Goal: Information Seeking & Learning: Learn about a topic

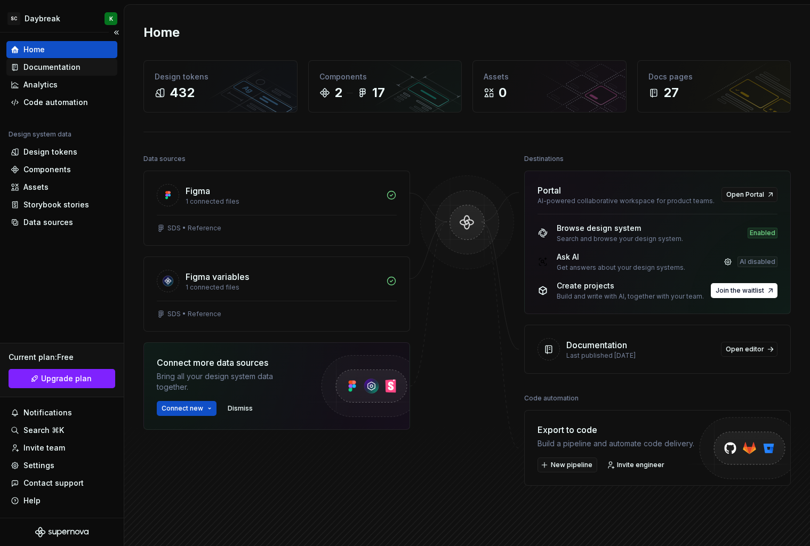
click at [65, 70] on div "Documentation" at bounding box center [51, 67] width 57 height 11
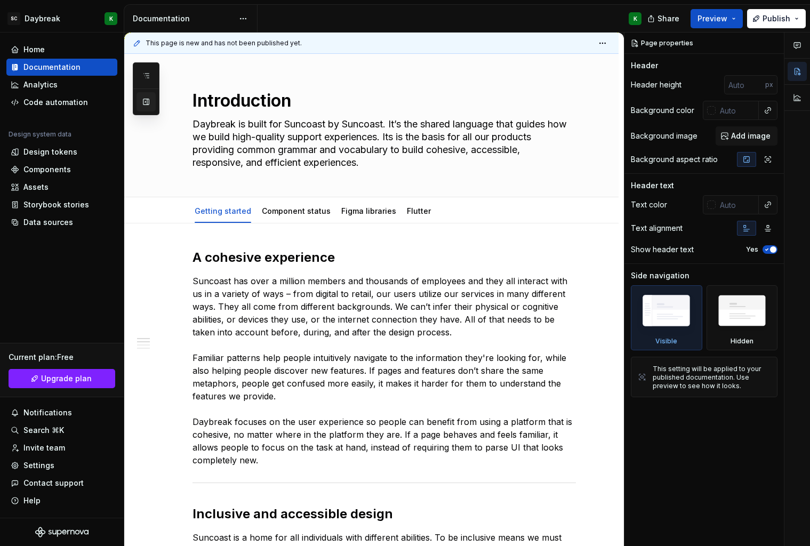
click at [149, 103] on button "button" at bounding box center [145, 101] width 19 height 19
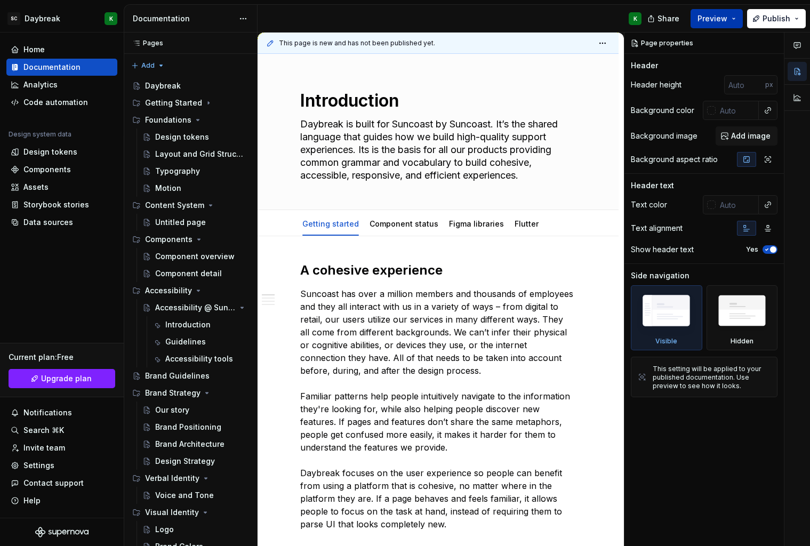
click at [725, 25] on button "Preview" at bounding box center [716, 18] width 52 height 19
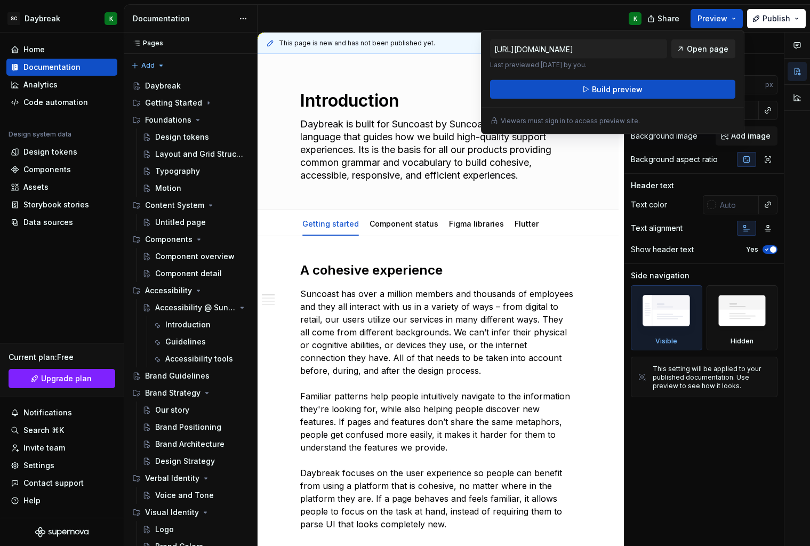
click at [705, 48] on span "Open page" at bounding box center [708, 49] width 42 height 11
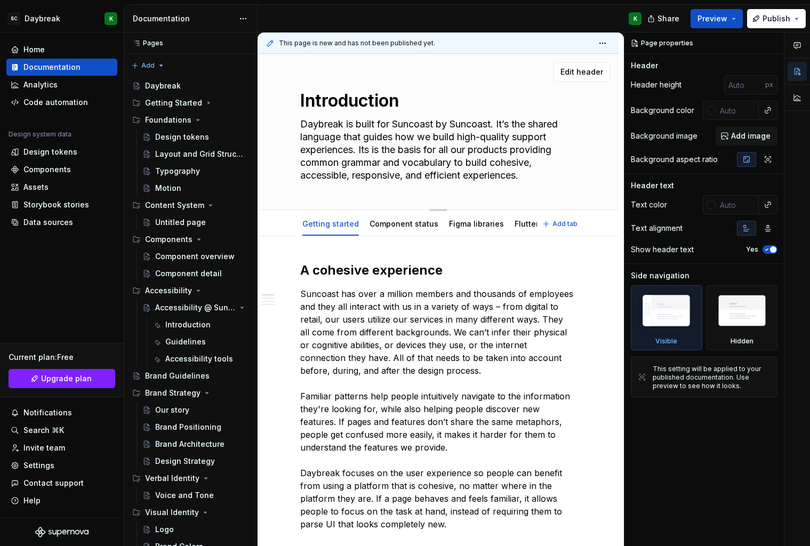
click at [363, 66] on div "Edit header" at bounding box center [434, 71] width 352 height 19
click at [793, 17] on button "Publish" at bounding box center [776, 18] width 59 height 19
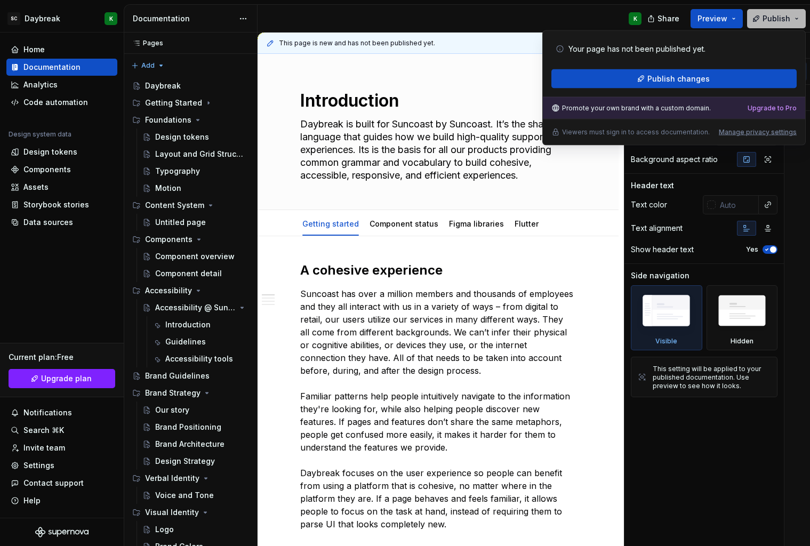
click at [796, 18] on button "Publish" at bounding box center [776, 18] width 59 height 19
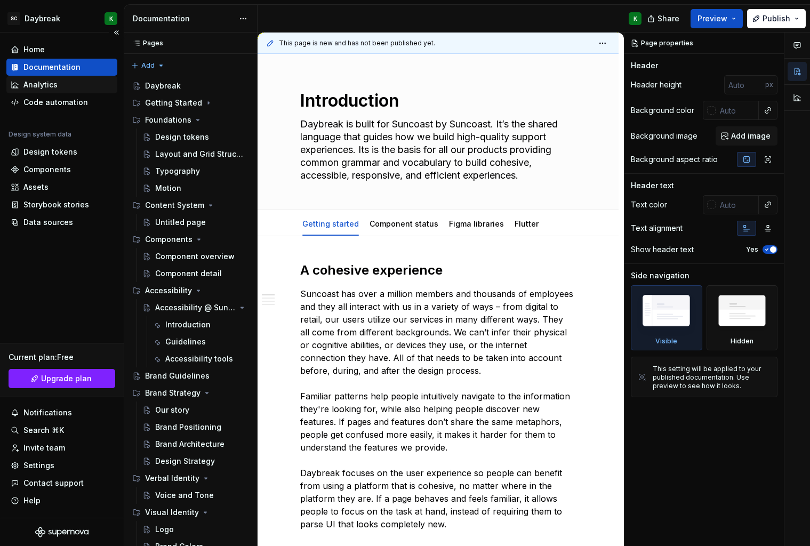
click at [67, 86] on div "Analytics" at bounding box center [62, 84] width 102 height 11
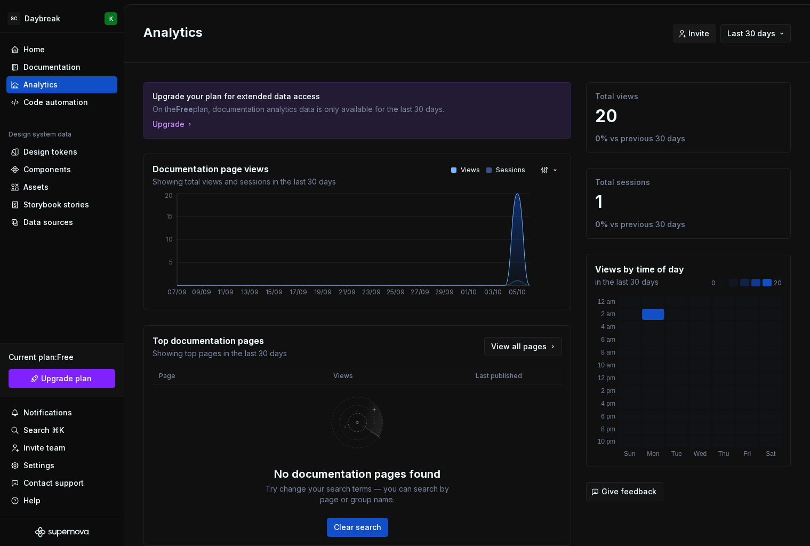
scroll to position [41, 0]
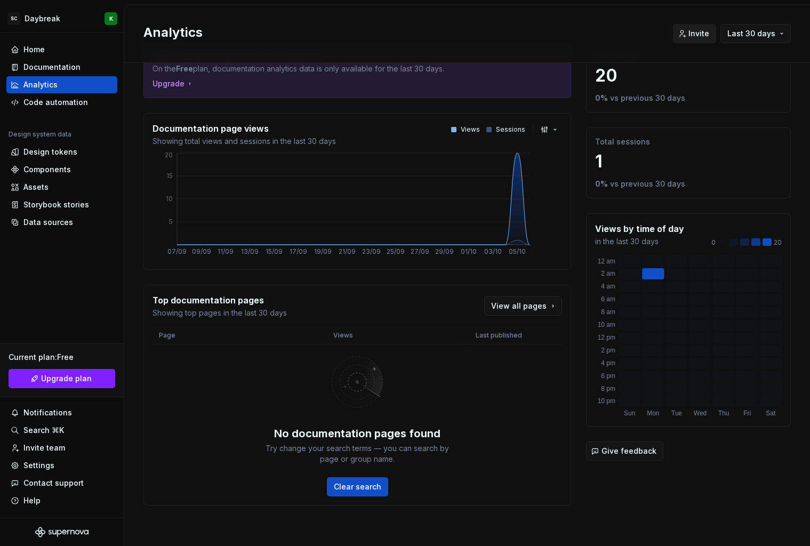
click at [693, 35] on span "Invite" at bounding box center [698, 33] width 21 height 11
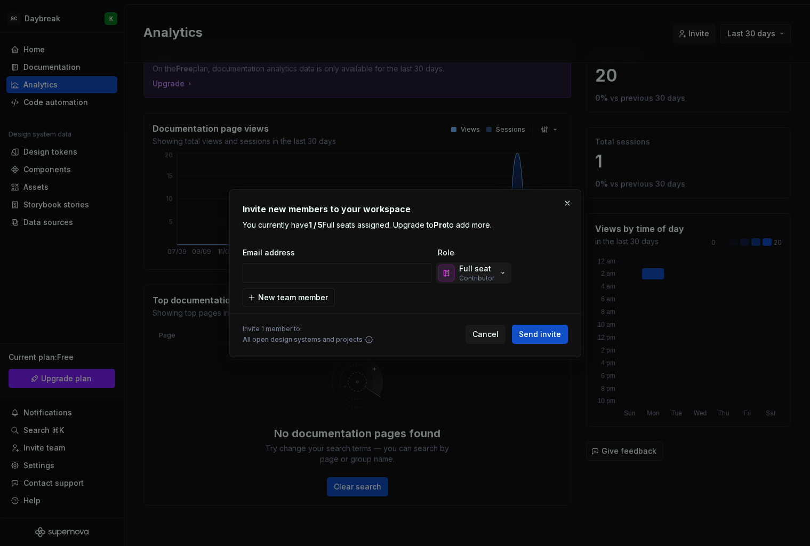
click at [480, 279] on p "Contributor" at bounding box center [476, 278] width 35 height 9
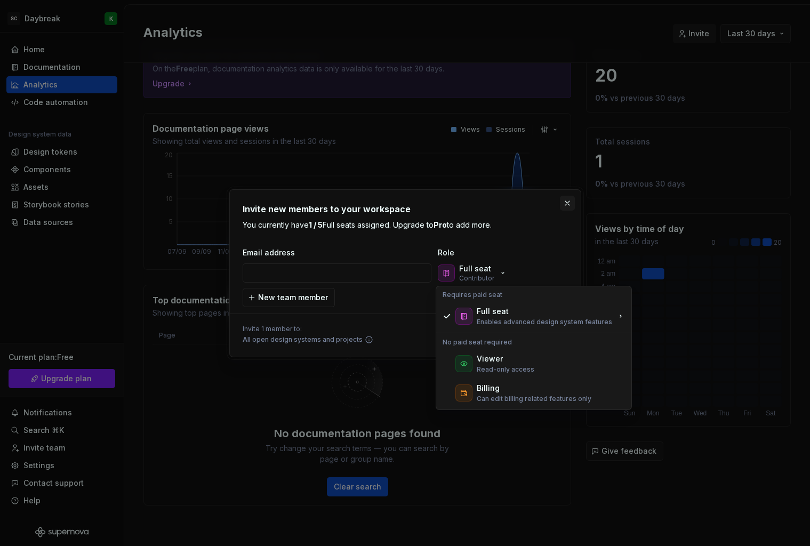
click at [566, 201] on button "button" at bounding box center [567, 203] width 15 height 15
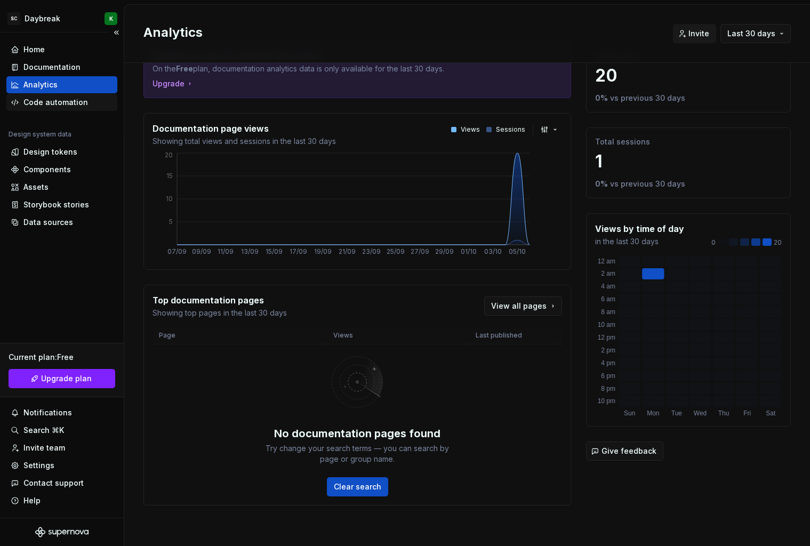
click at [26, 98] on div "Code automation" at bounding box center [55, 102] width 65 height 11
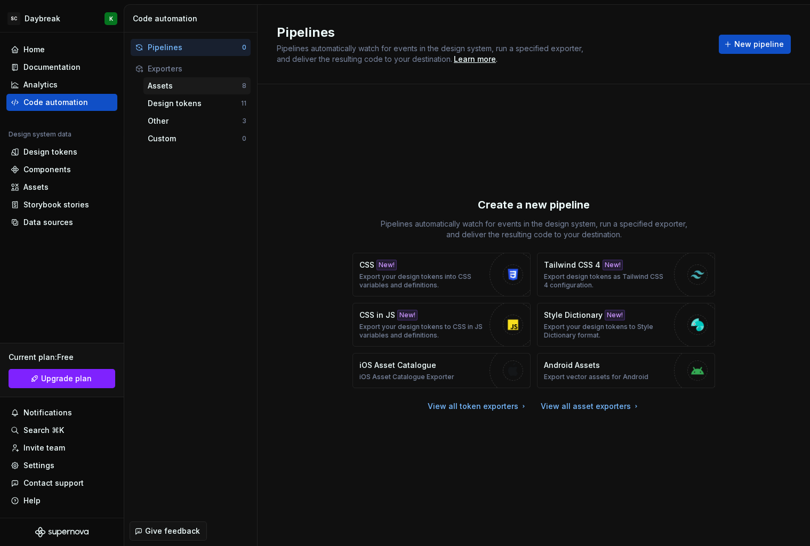
click at [188, 89] on div "Assets" at bounding box center [195, 86] width 94 height 11
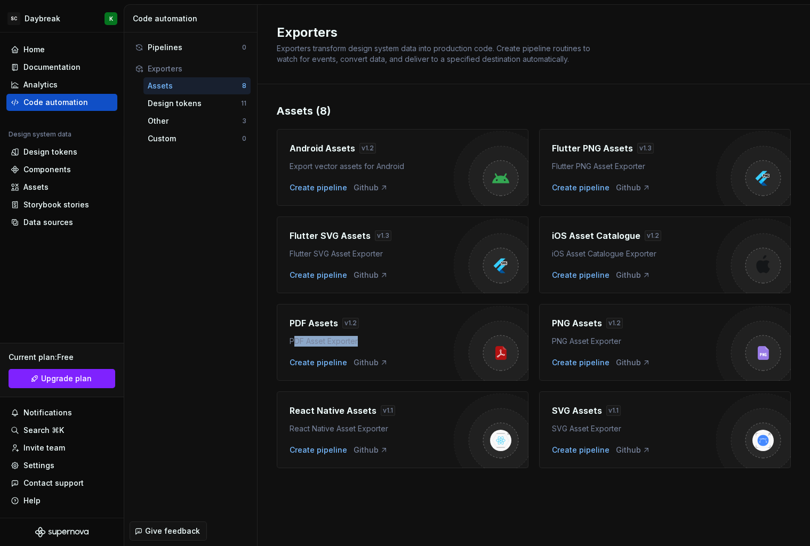
drag, startPoint x: 293, startPoint y: 340, endPoint x: 383, endPoint y: 344, distance: 90.2
click at [379, 343] on div "PDF Asset Exporter" at bounding box center [372, 341] width 164 height 11
click at [383, 344] on div "PDF Asset Exporter" at bounding box center [372, 341] width 164 height 11
click at [157, 143] on div "Custom" at bounding box center [195, 138] width 94 height 11
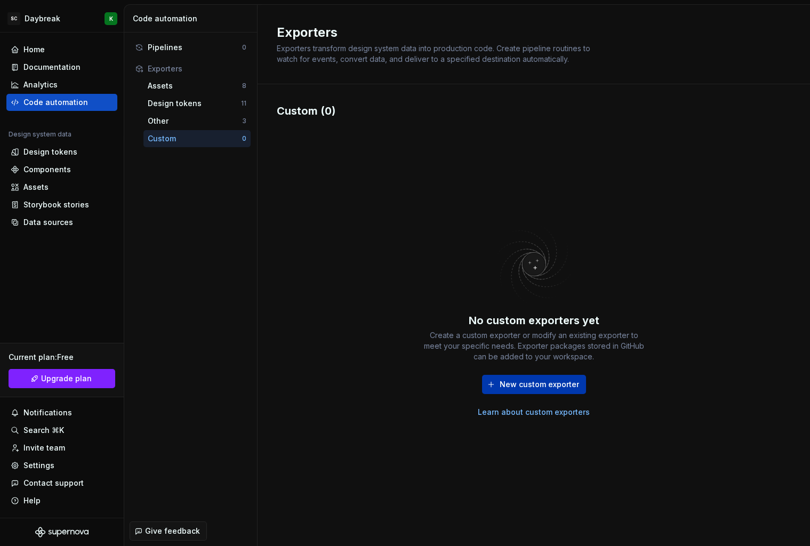
click at [536, 388] on span "New custom exporter" at bounding box center [539, 384] width 79 height 11
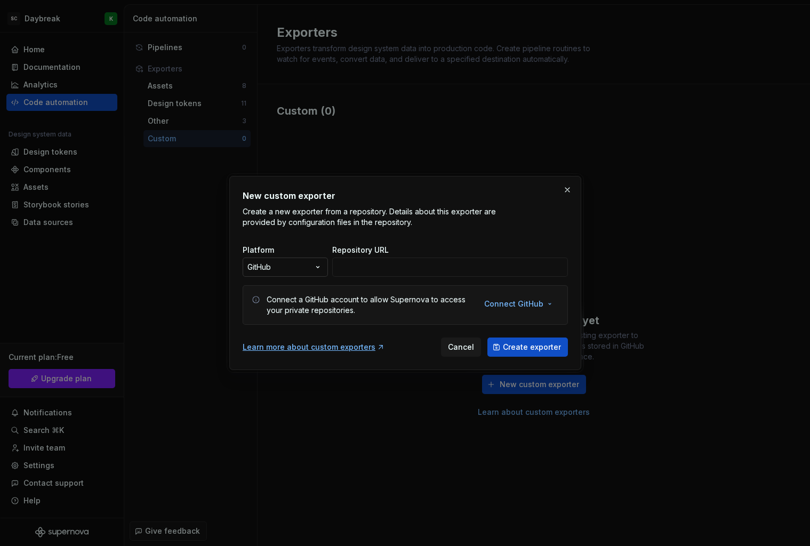
click at [308, 272] on div "New custom exporter Create a new exporter from a repository. Details about this…" at bounding box center [405, 273] width 810 height 546
drag, startPoint x: 516, startPoint y: 255, endPoint x: 521, endPoint y: 253, distance: 5.6
click at [516, 254] on div "New custom exporter Create a new exporter from a repository. Details about this…" at bounding box center [405, 273] width 810 height 546
click at [568, 190] on button "button" at bounding box center [567, 189] width 15 height 15
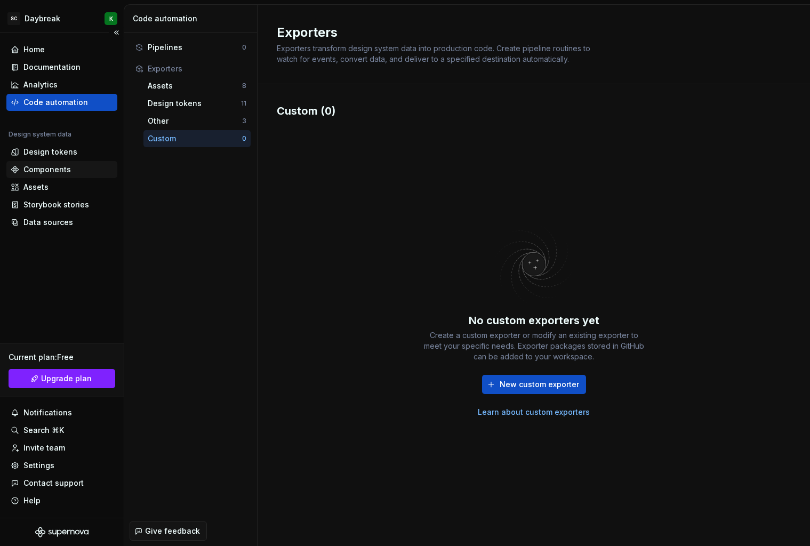
click at [58, 166] on div "Components" at bounding box center [46, 169] width 47 height 11
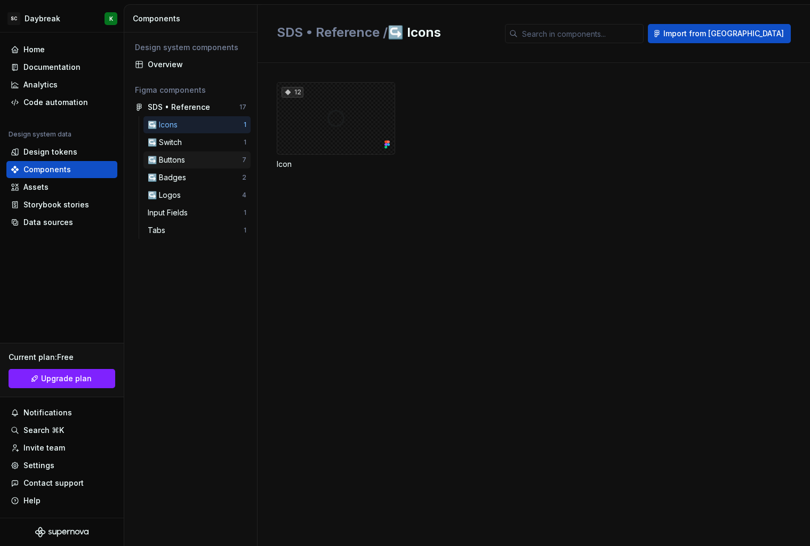
click at [171, 159] on div "↪️ Buttons" at bounding box center [169, 160] width 42 height 11
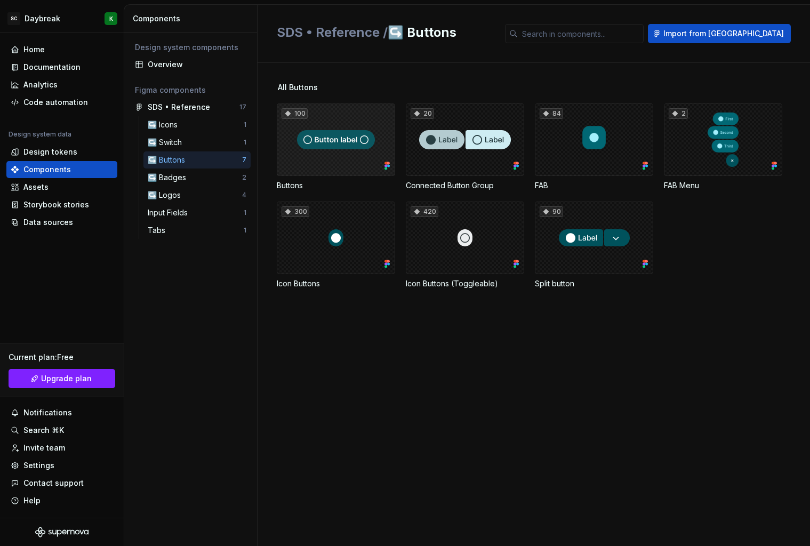
click at [344, 127] on div "100" at bounding box center [336, 139] width 118 height 73
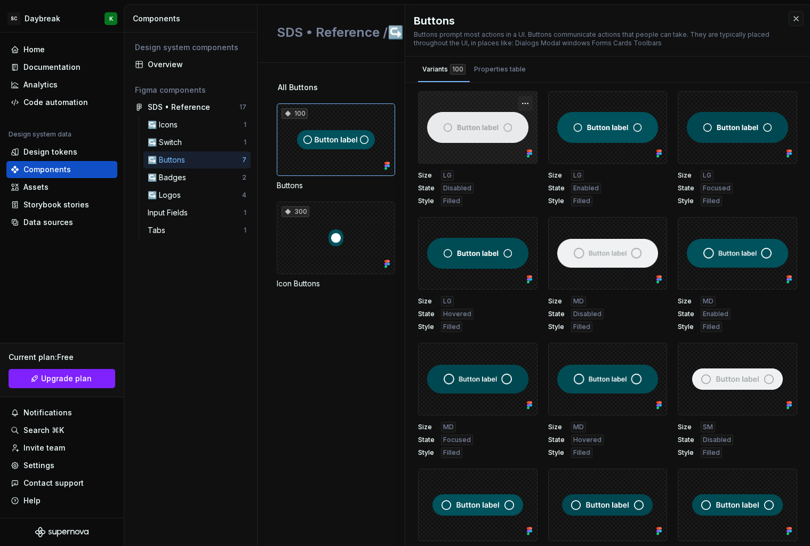
click at [518, 104] on button "button" at bounding box center [525, 103] width 15 height 15
click at [466, 145] on div at bounding box center [477, 127] width 119 height 73
click at [527, 101] on div at bounding box center [477, 127] width 119 height 73
click at [519, 104] on button "button" at bounding box center [525, 103] width 15 height 15
click at [508, 70] on div "Properties table" at bounding box center [500, 69] width 52 height 11
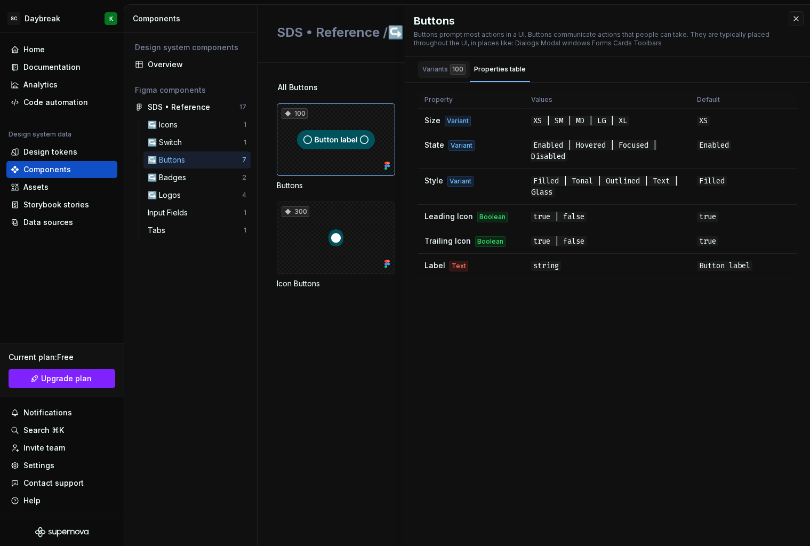
click at [436, 71] on div "Variants 100" at bounding box center [443, 69] width 43 height 11
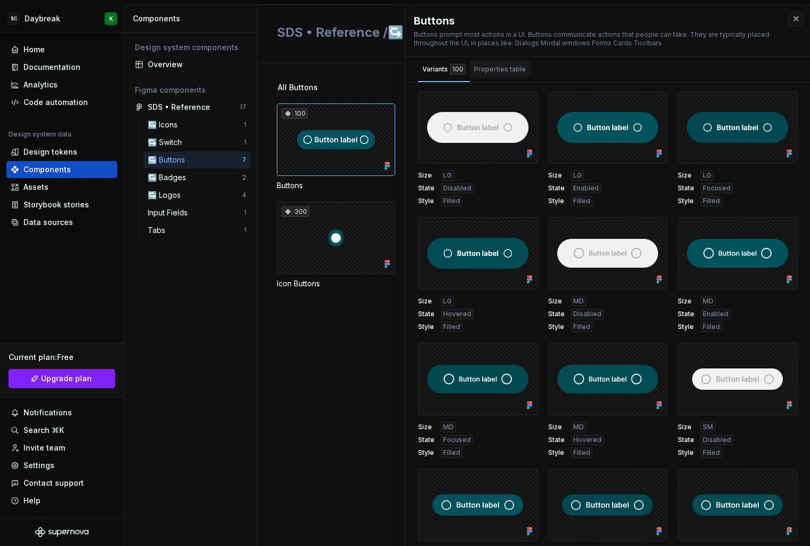
click at [492, 76] on div "Properties table" at bounding box center [500, 69] width 60 height 17
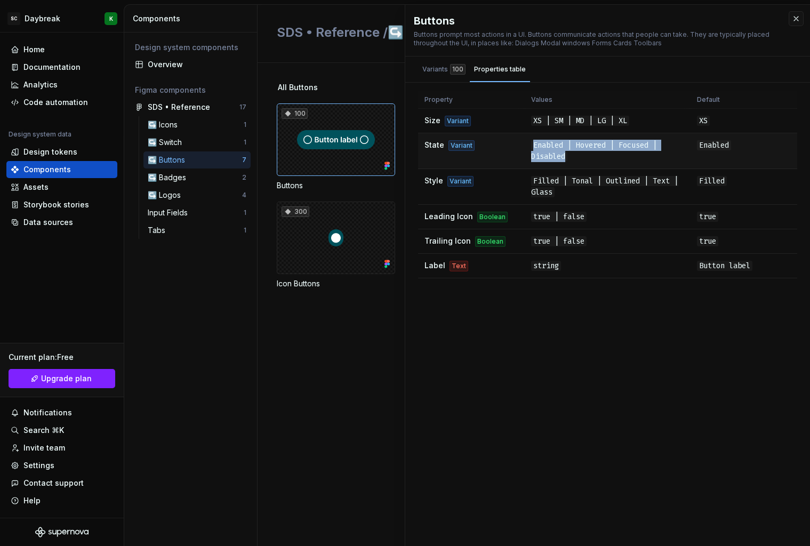
drag, startPoint x: 577, startPoint y: 156, endPoint x: 586, endPoint y: 157, distance: 8.6
click at [586, 157] on td "Enabled | Hovered | Focused | Disabled" at bounding box center [608, 151] width 166 height 36
click at [552, 159] on span "Enabled | Hovered | Focused | Disabled" at bounding box center [594, 150] width 126 height 21
click at [450, 66] on div "100" at bounding box center [457, 69] width 15 height 11
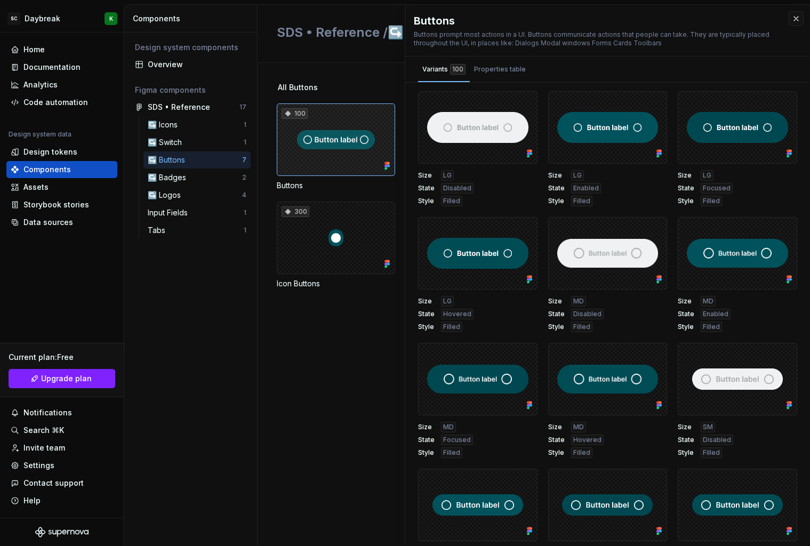
click at [341, 139] on div "100" at bounding box center [336, 139] width 118 height 73
click at [320, 170] on div "100" at bounding box center [336, 139] width 118 height 73
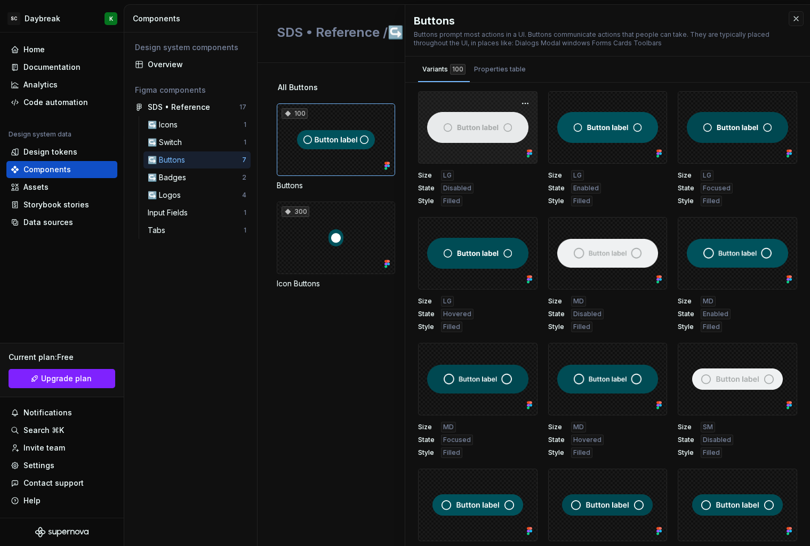
click at [505, 120] on div at bounding box center [477, 127] width 119 height 73
click at [170, 70] on div "Overview" at bounding box center [191, 64] width 120 height 17
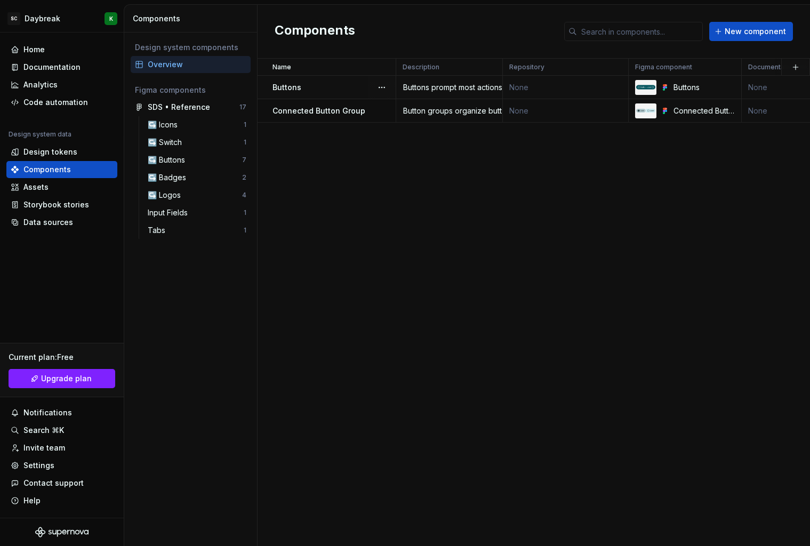
click at [330, 85] on div "Buttons" at bounding box center [333, 87] width 123 height 11
click at [307, 86] on div "Buttons" at bounding box center [333, 87] width 123 height 11
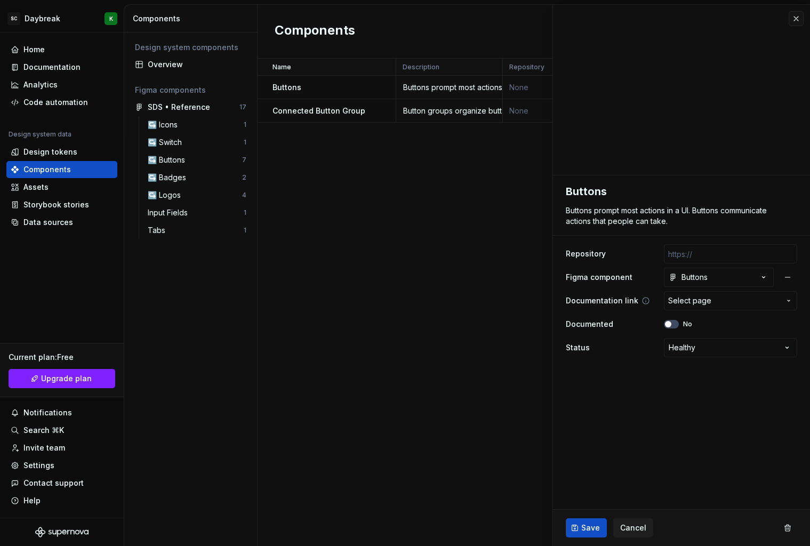
click at [705, 300] on span "Select page" at bounding box center [689, 300] width 43 height 11
click at [657, 424] on html "SC Daybreak K Home Documentation Analytics Code automation Design system data D…" at bounding box center [405, 273] width 810 height 546
click at [797, 21] on button "button" at bounding box center [796, 18] width 15 height 15
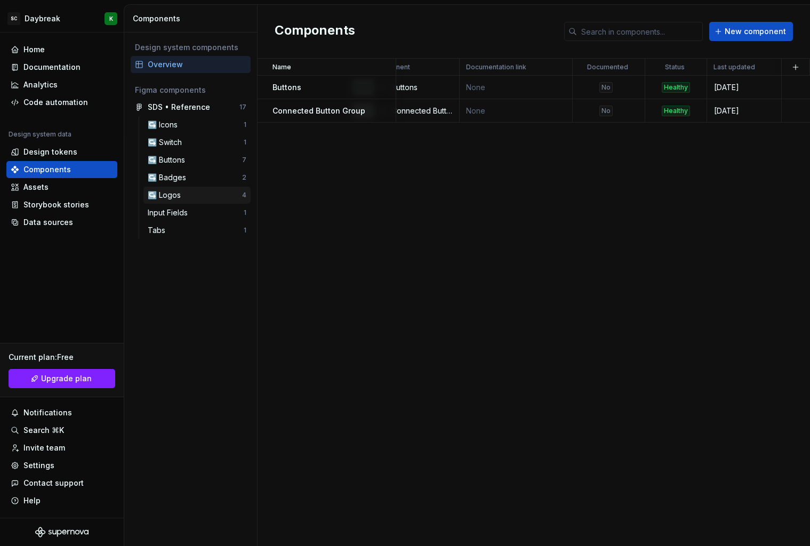
click at [175, 190] on div "↪️ Logos" at bounding box center [166, 195] width 37 height 11
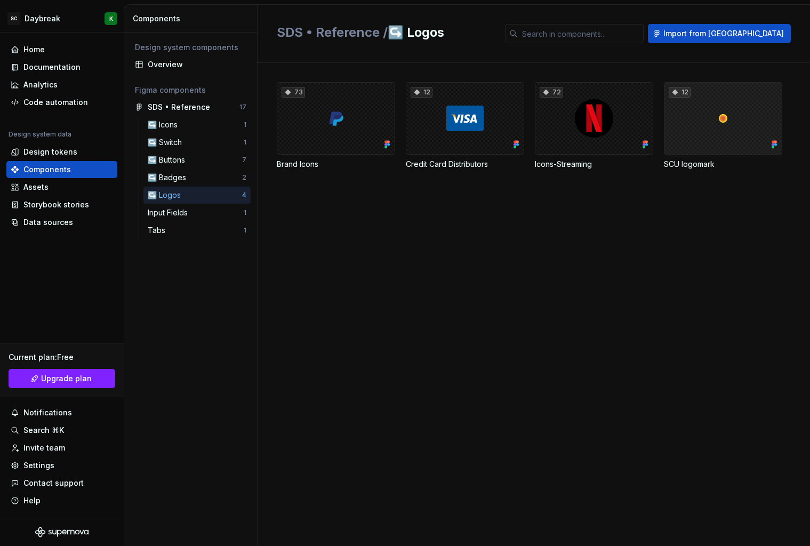
click at [708, 124] on div "12" at bounding box center [723, 118] width 118 height 73
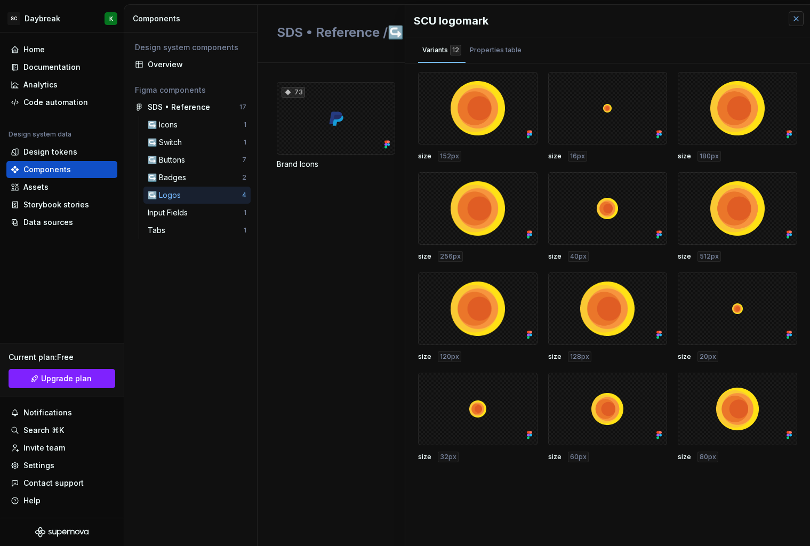
click at [798, 18] on button "button" at bounding box center [796, 18] width 15 height 15
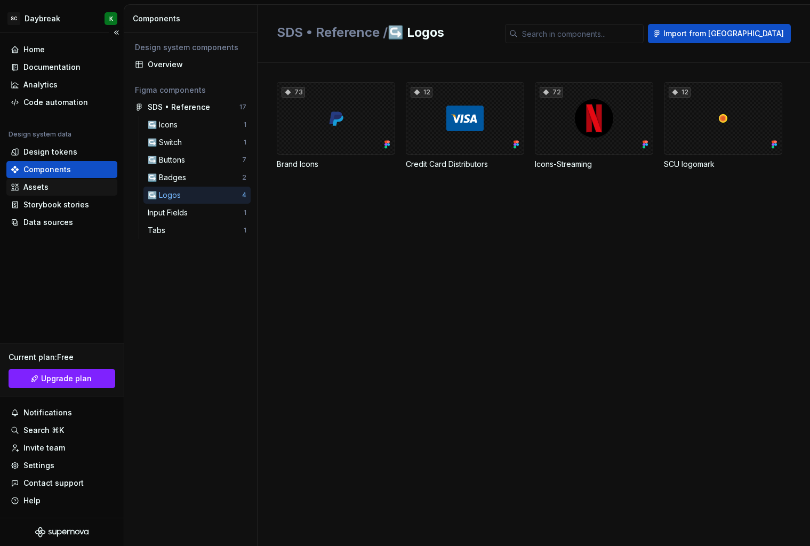
click at [24, 191] on div "Assets" at bounding box center [35, 187] width 25 height 11
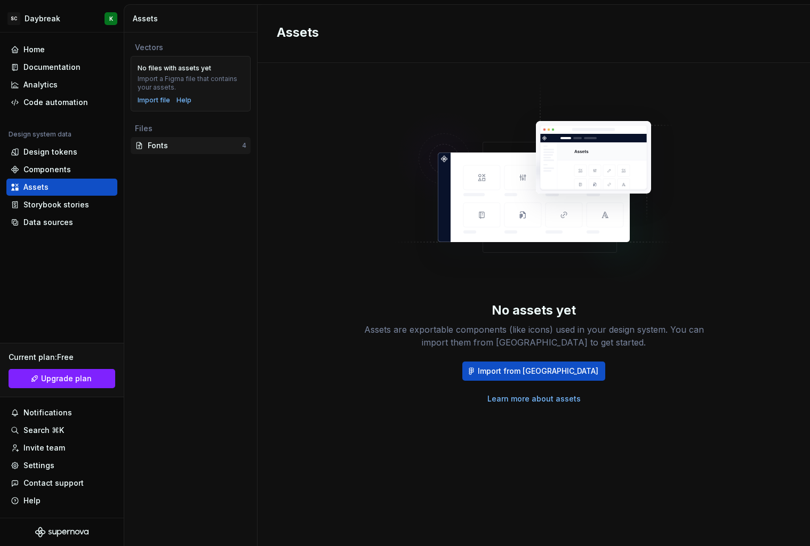
drag, startPoint x: 153, startPoint y: 150, endPoint x: 154, endPoint y: 144, distance: 6.0
click at [153, 150] on div "Fonts" at bounding box center [195, 145] width 94 height 11
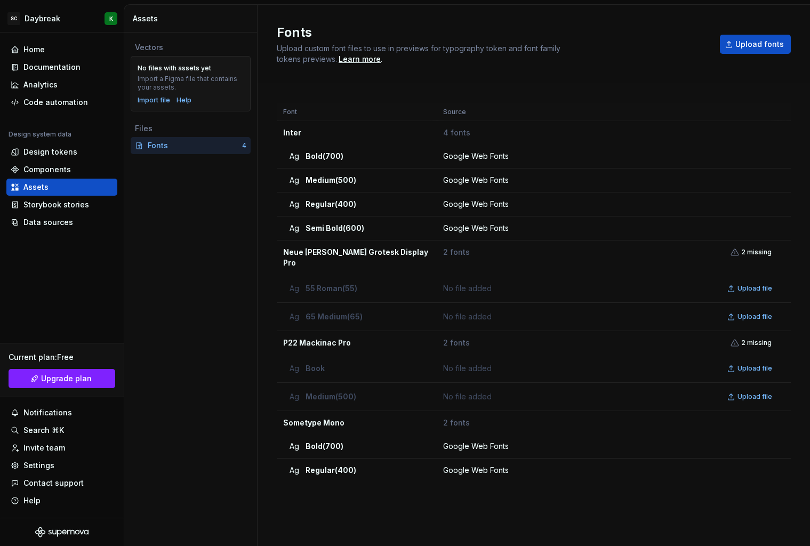
click at [154, 49] on div "Vectors" at bounding box center [190, 47] width 111 height 11
click at [216, 33] on div "Vectors No files with assets yet Import a Figma file that contains your assets.…" at bounding box center [190, 289] width 133 height 513
click at [25, 466] on div "Settings" at bounding box center [38, 465] width 31 height 11
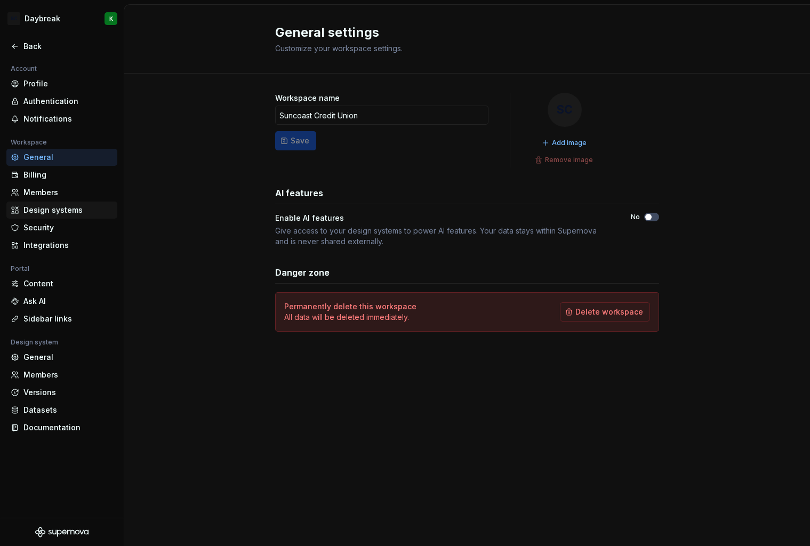
click at [32, 213] on div "Design systems" at bounding box center [68, 210] width 90 height 11
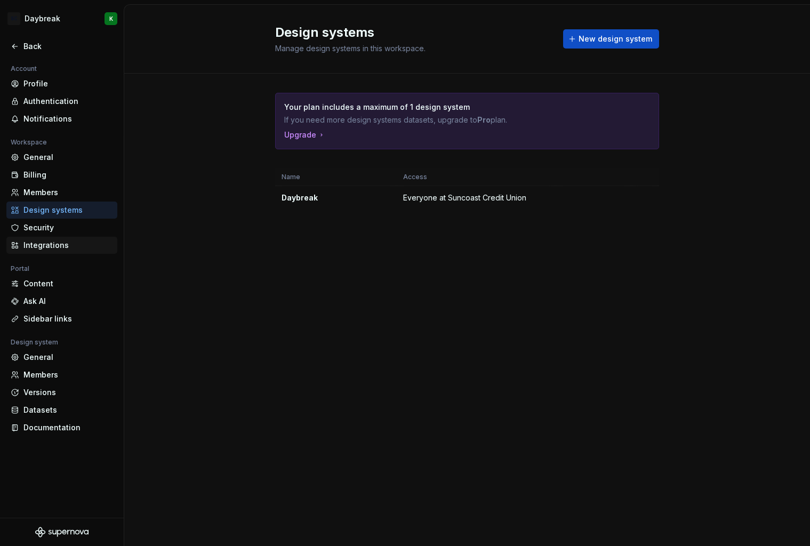
click at [36, 241] on div "Integrations" at bounding box center [68, 245] width 90 height 11
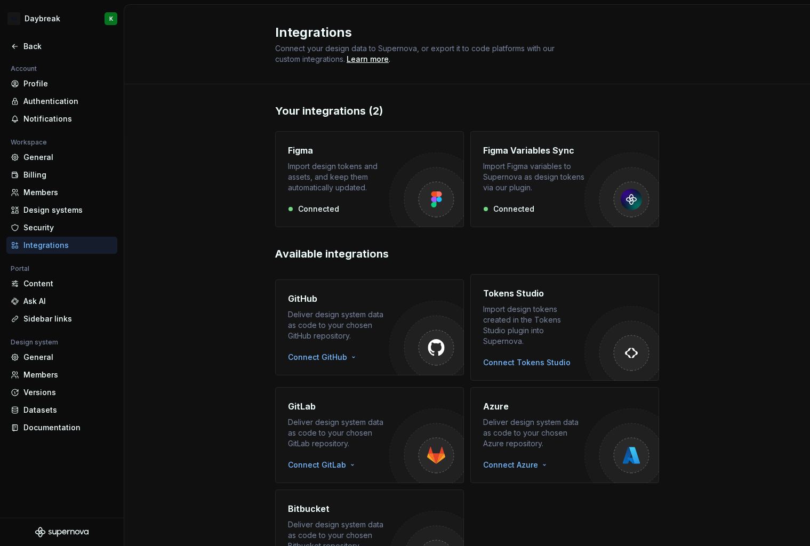
scroll to position [69, 0]
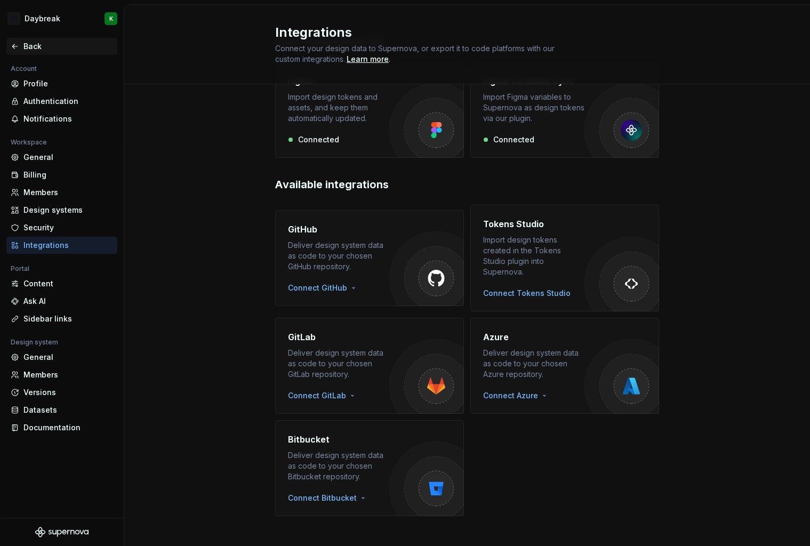
click at [26, 41] on div "Back" at bounding box center [68, 46] width 90 height 11
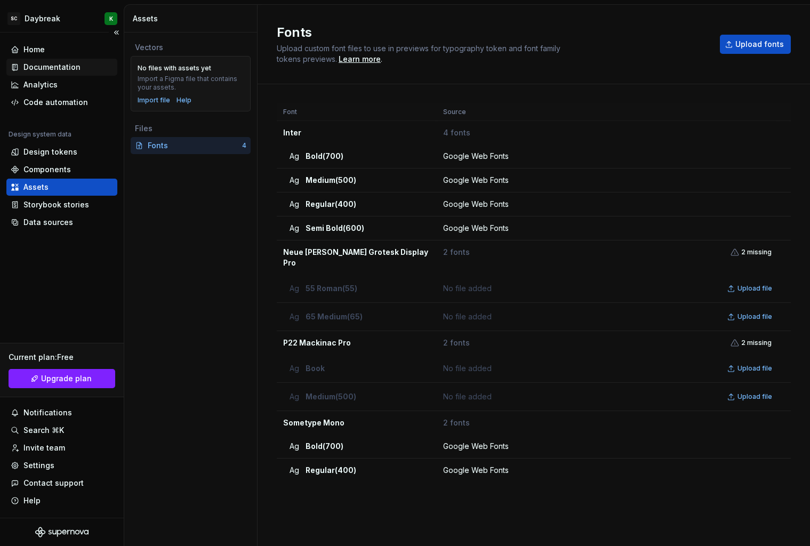
click at [44, 70] on div "Documentation" at bounding box center [51, 67] width 57 height 11
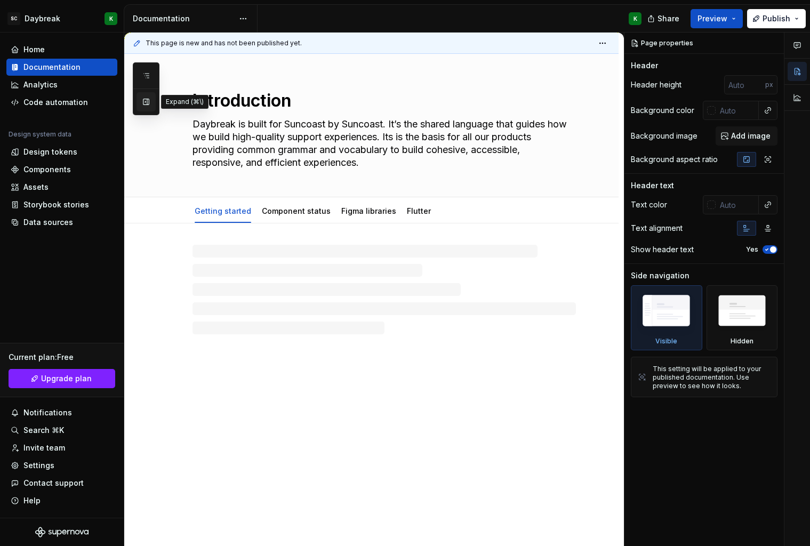
click at [150, 101] on button "button" at bounding box center [145, 101] width 19 height 19
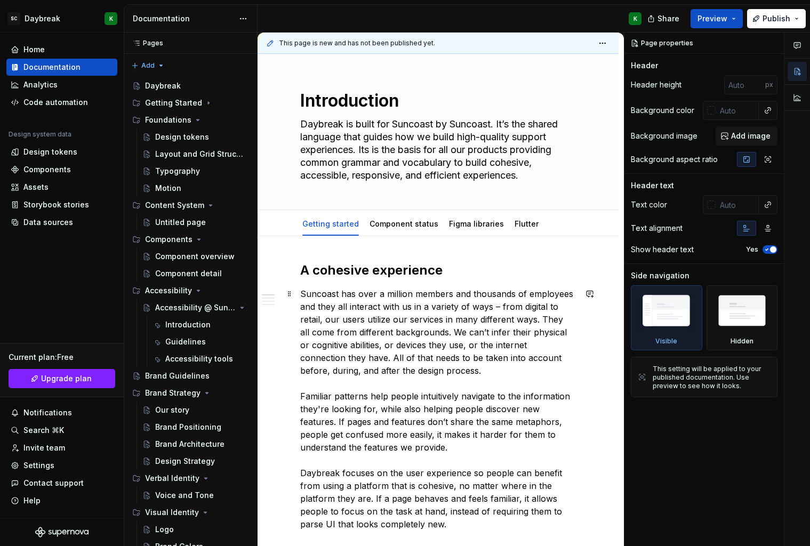
click at [441, 346] on p "Suncoast has over a million members and thousands of employees and they all int…" at bounding box center [438, 408] width 276 height 243
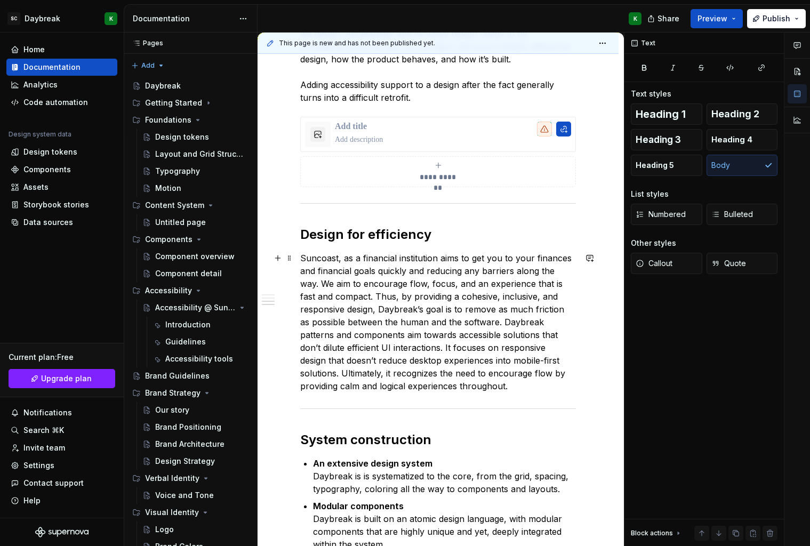
scroll to position [597, 0]
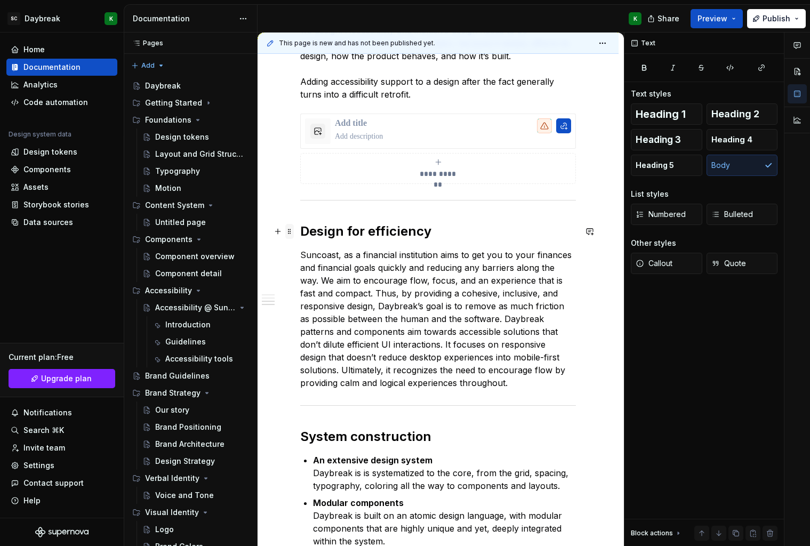
click at [287, 234] on span at bounding box center [289, 231] width 9 height 15
drag, startPoint x: 457, startPoint y: 299, endPoint x: 335, endPoint y: 259, distance: 128.1
click at [456, 299] on p "Suncoast, as a financial institution aims to get you to your finances and finan…" at bounding box center [438, 318] width 276 height 141
click at [277, 231] on button "button" at bounding box center [277, 231] width 15 height 15
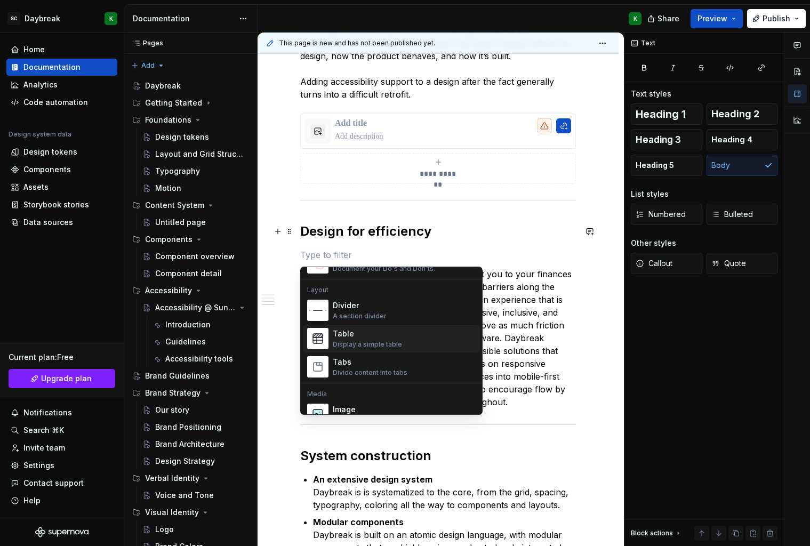
scroll to position [338, 0]
click at [565, 360] on p "Suncoast, as a financial institution aims to get you to your finances and finan…" at bounding box center [438, 338] width 276 height 141
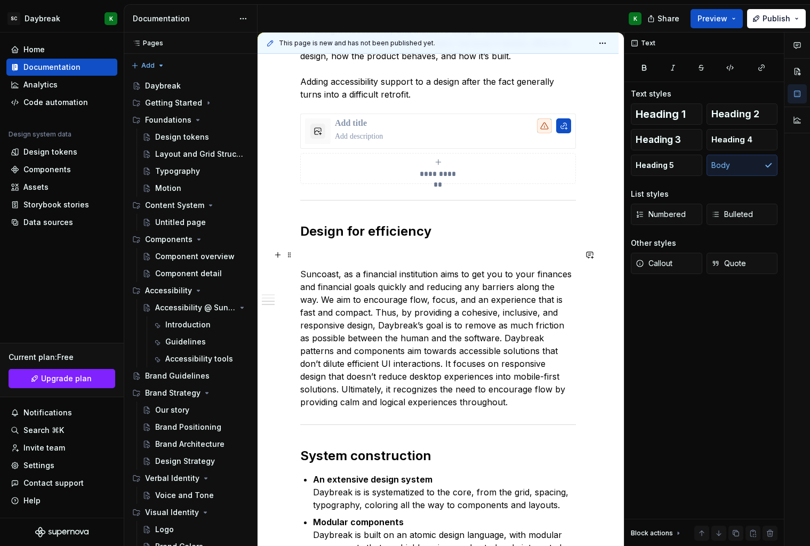
click at [424, 255] on p at bounding box center [438, 254] width 276 height 13
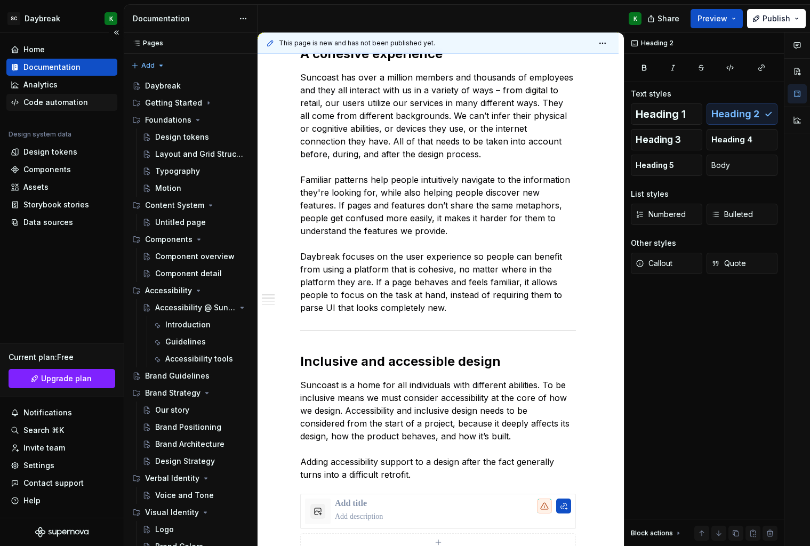
scroll to position [203, 0]
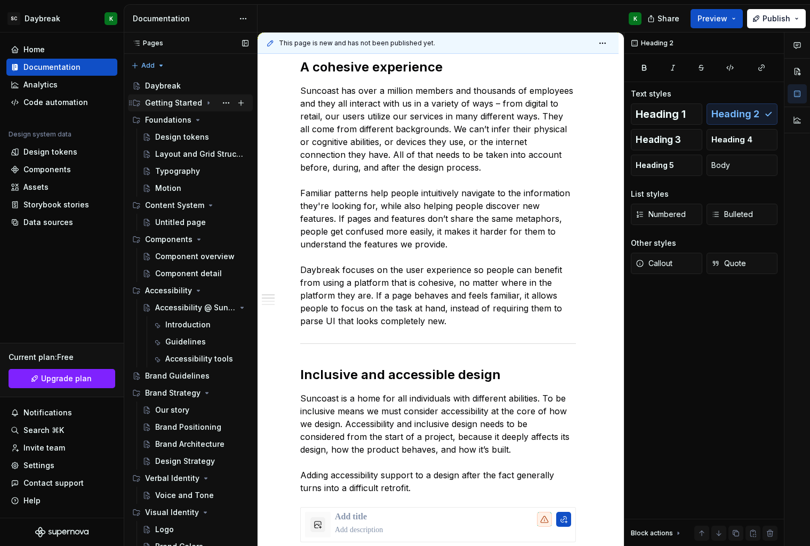
click at [158, 101] on div "Getting Started" at bounding box center [173, 103] width 57 height 11
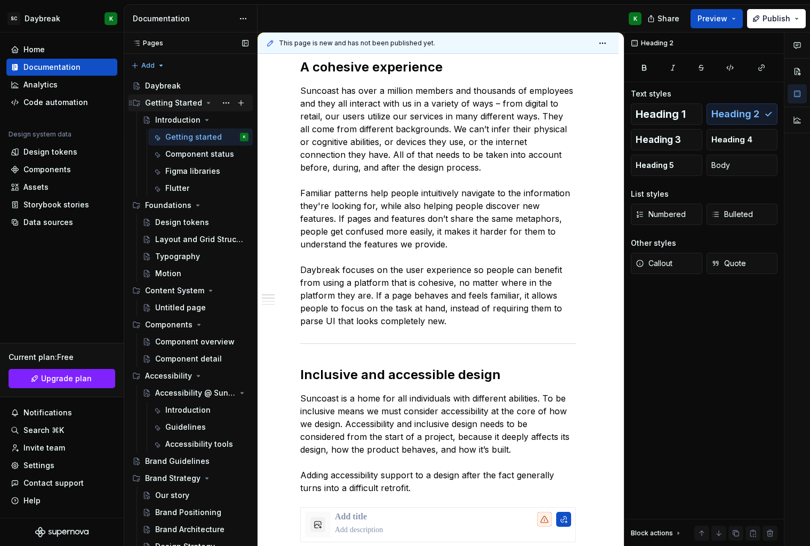
click at [158, 101] on div "Getting Started" at bounding box center [173, 103] width 57 height 11
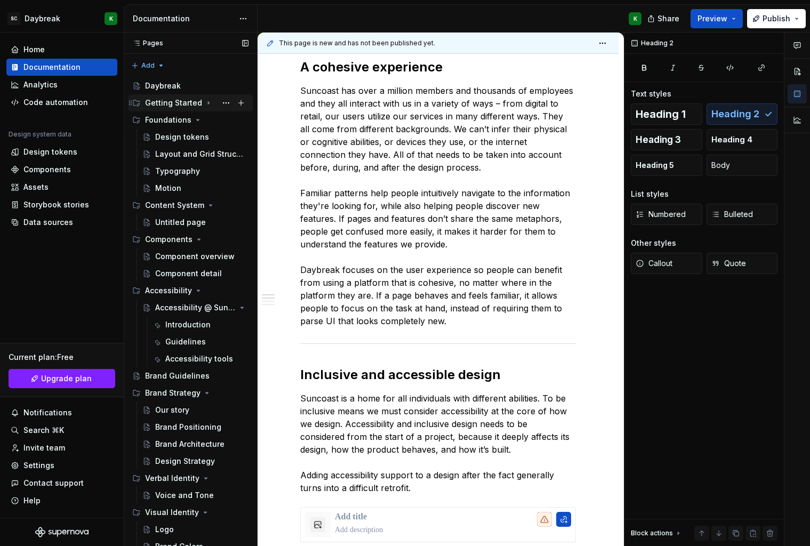
click at [158, 101] on div "Getting Started" at bounding box center [173, 103] width 57 height 11
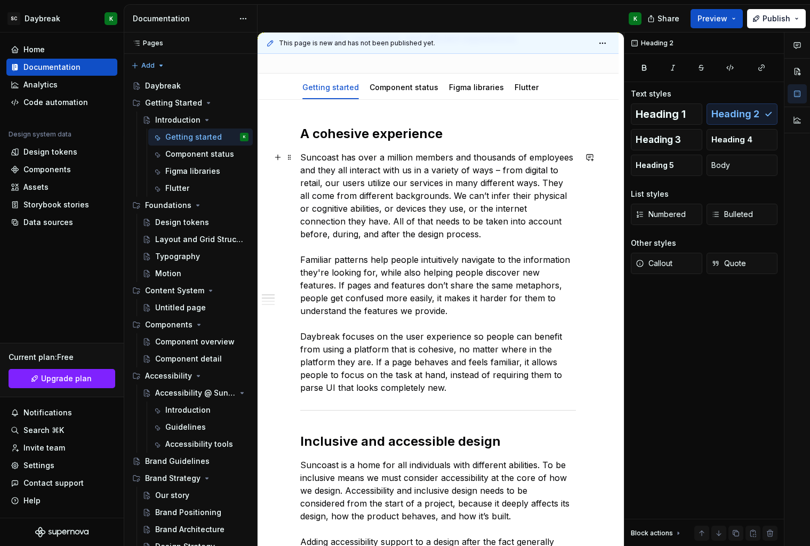
scroll to position [24, 0]
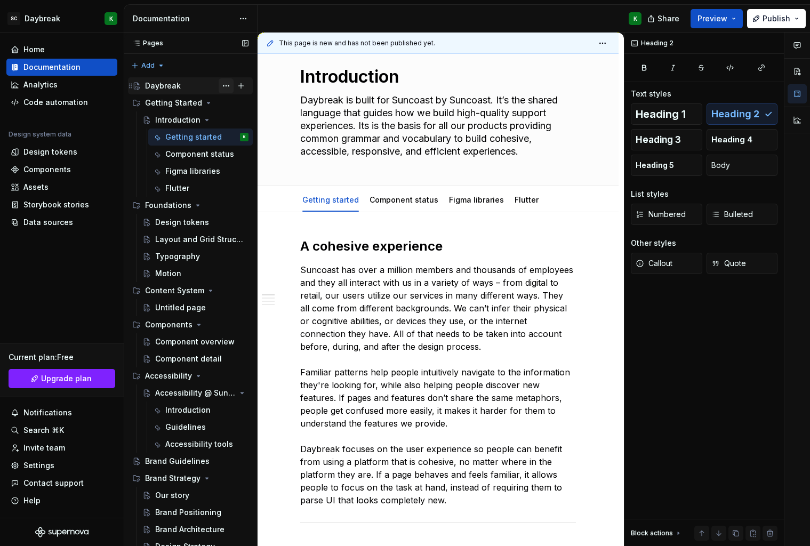
click at [223, 85] on button "Page tree" at bounding box center [226, 85] width 15 height 15
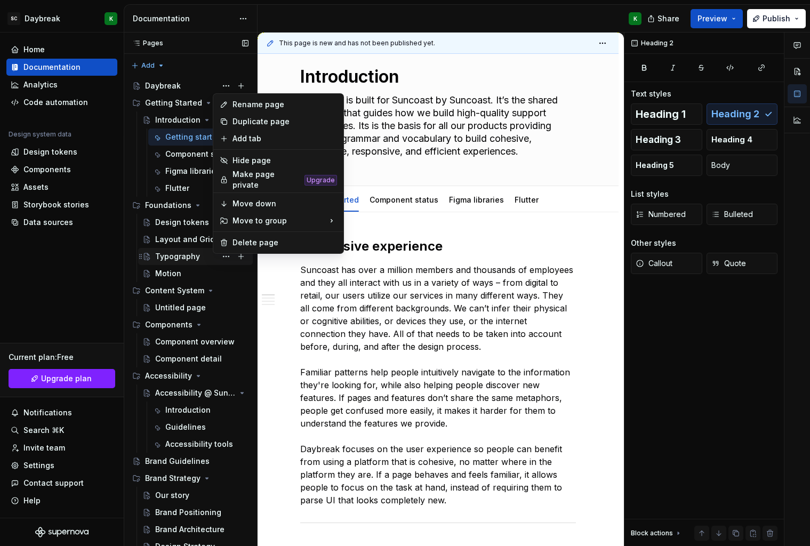
drag, startPoint x: 367, startPoint y: 271, endPoint x: 156, endPoint y: 254, distance: 211.8
click at [367, 271] on html "SC Daybreak K Home Documentation Analytics Code automation Design system data D…" at bounding box center [405, 273] width 810 height 546
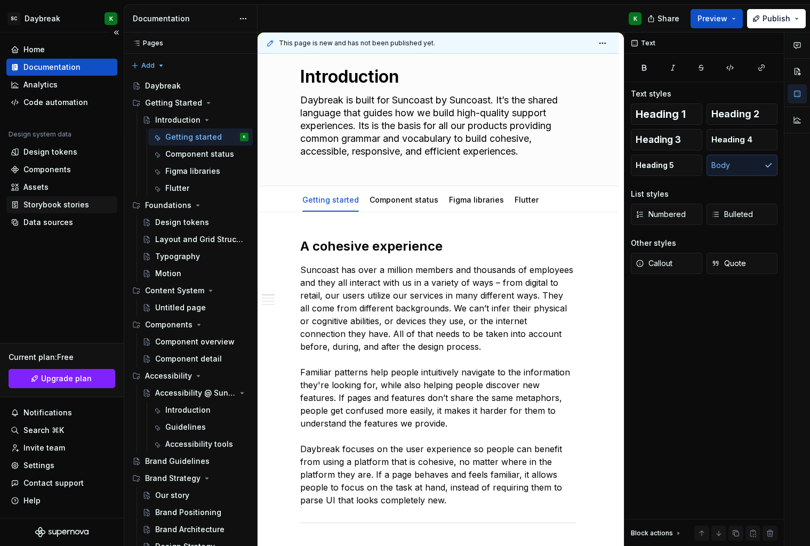
type textarea "*"
click at [41, 220] on div "Data sources" at bounding box center [48, 222] width 50 height 11
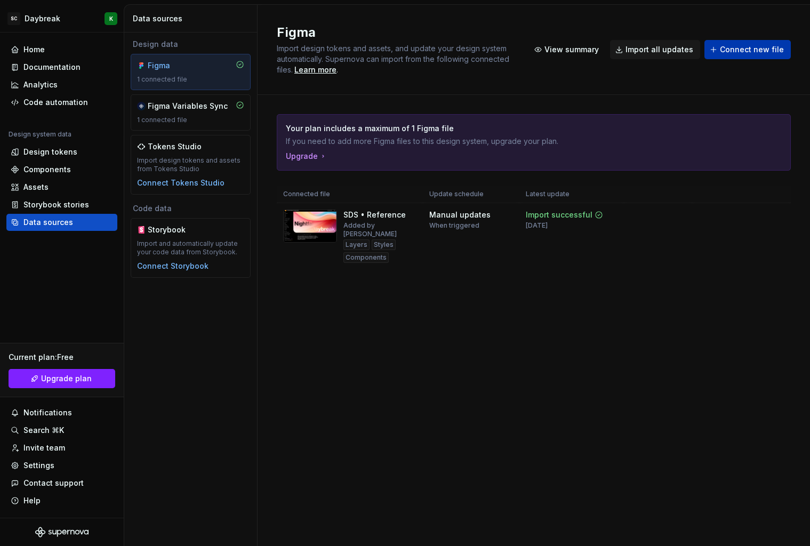
click at [751, 48] on span "Connect new file" at bounding box center [752, 49] width 64 height 11
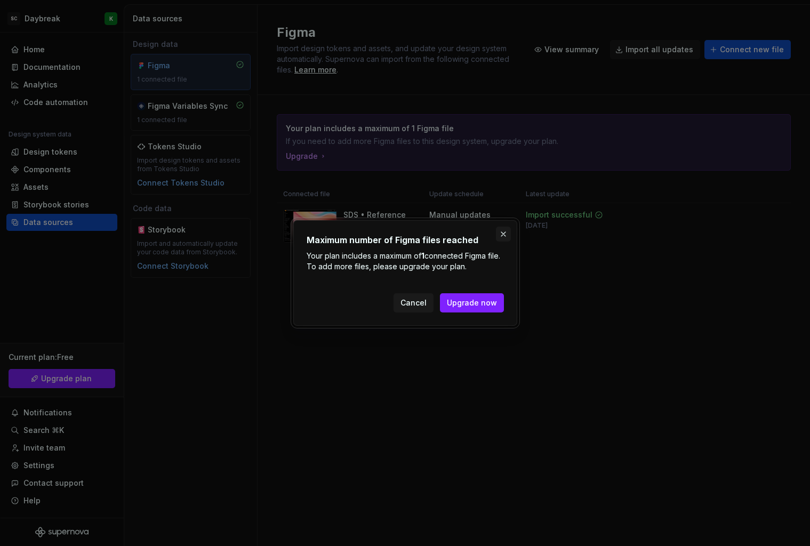
click at [503, 234] on button "button" at bounding box center [503, 234] width 15 height 15
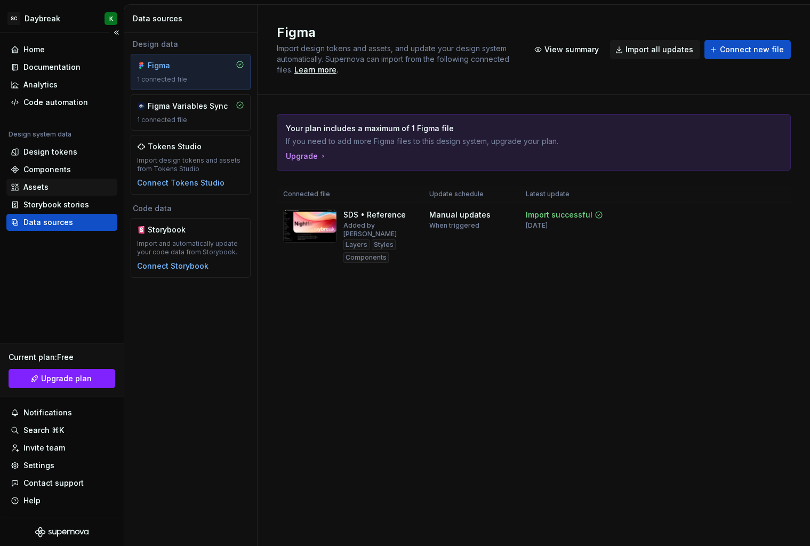
click at [33, 192] on div "Assets" at bounding box center [35, 187] width 25 height 11
